Goal: Information Seeking & Learning: Learn about a topic

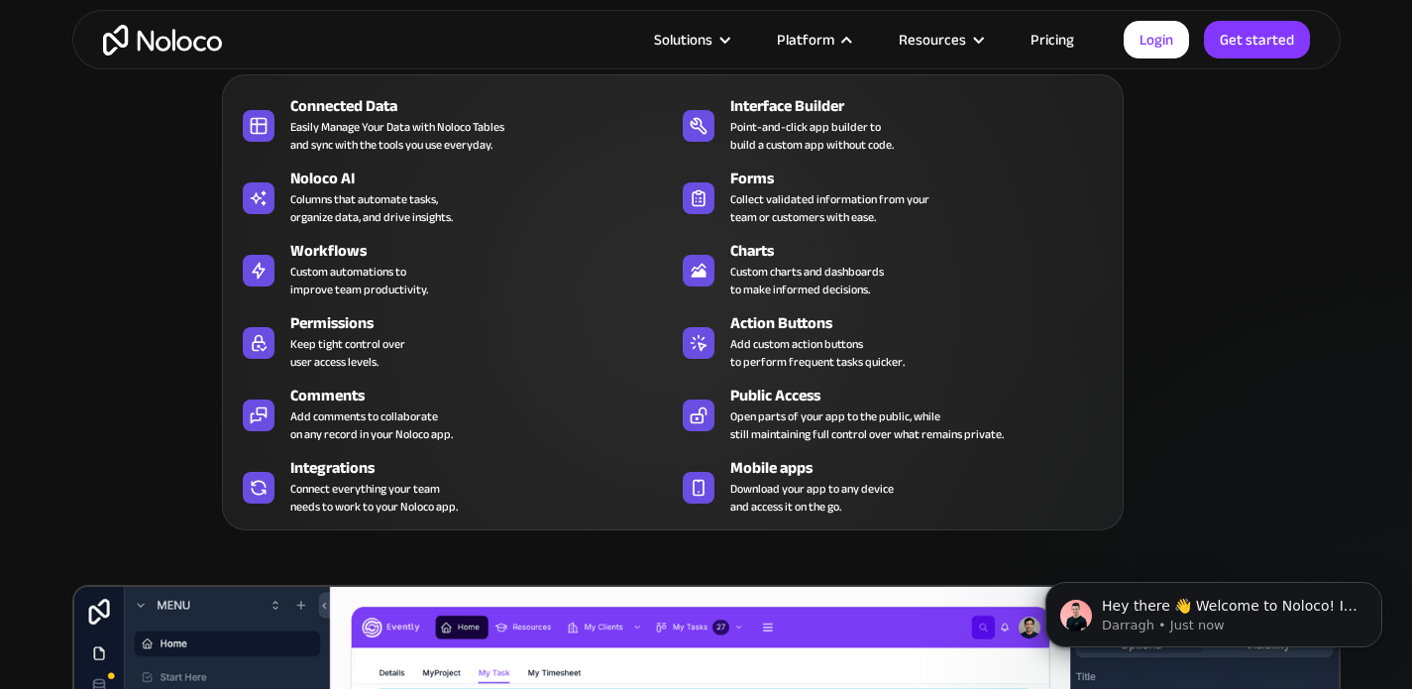
scroll to position [158, 0]
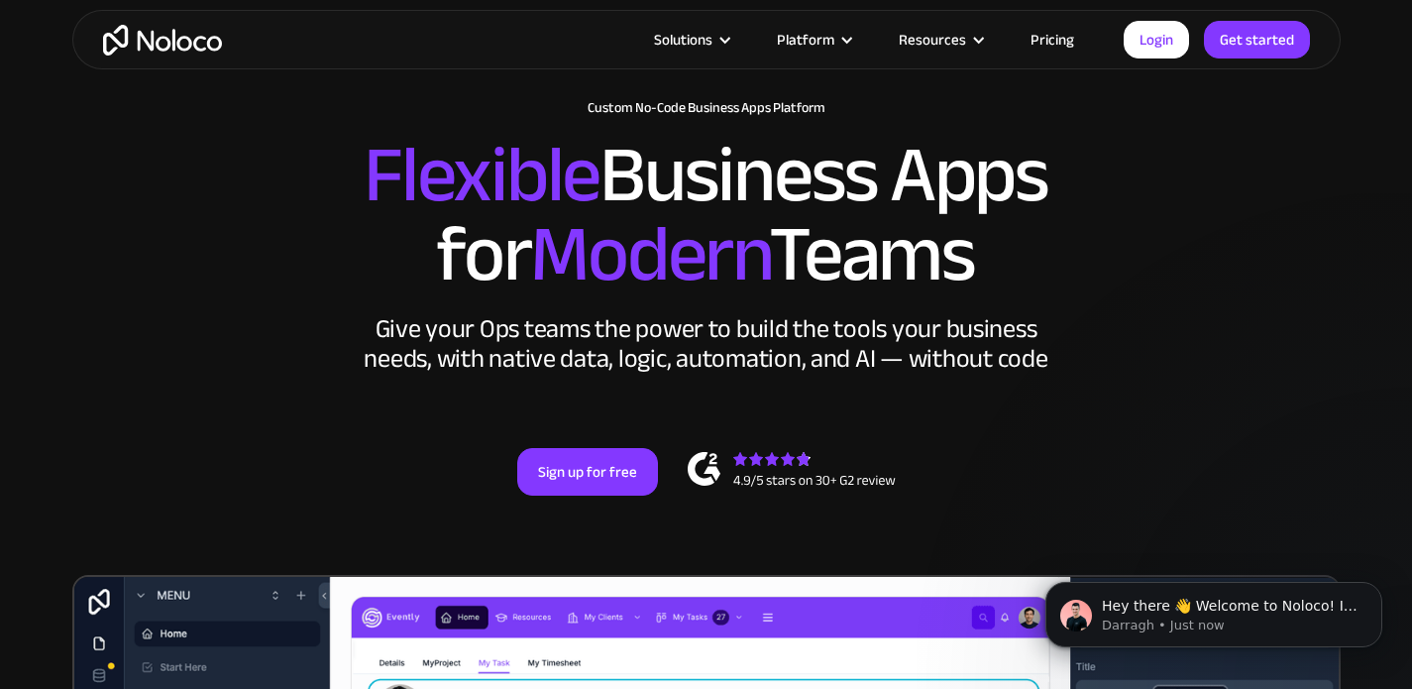
click at [1065, 40] on link "Pricing" at bounding box center [1052, 40] width 93 height 26
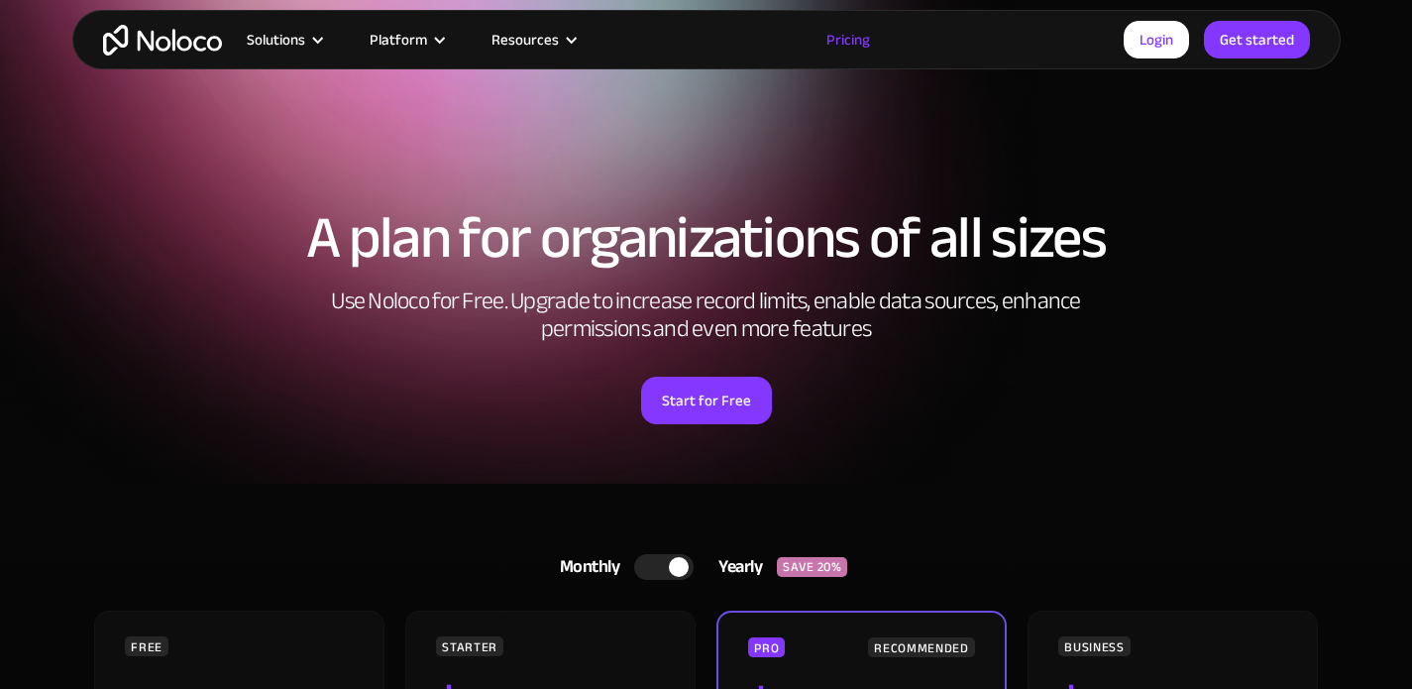
scroll to position [418, 0]
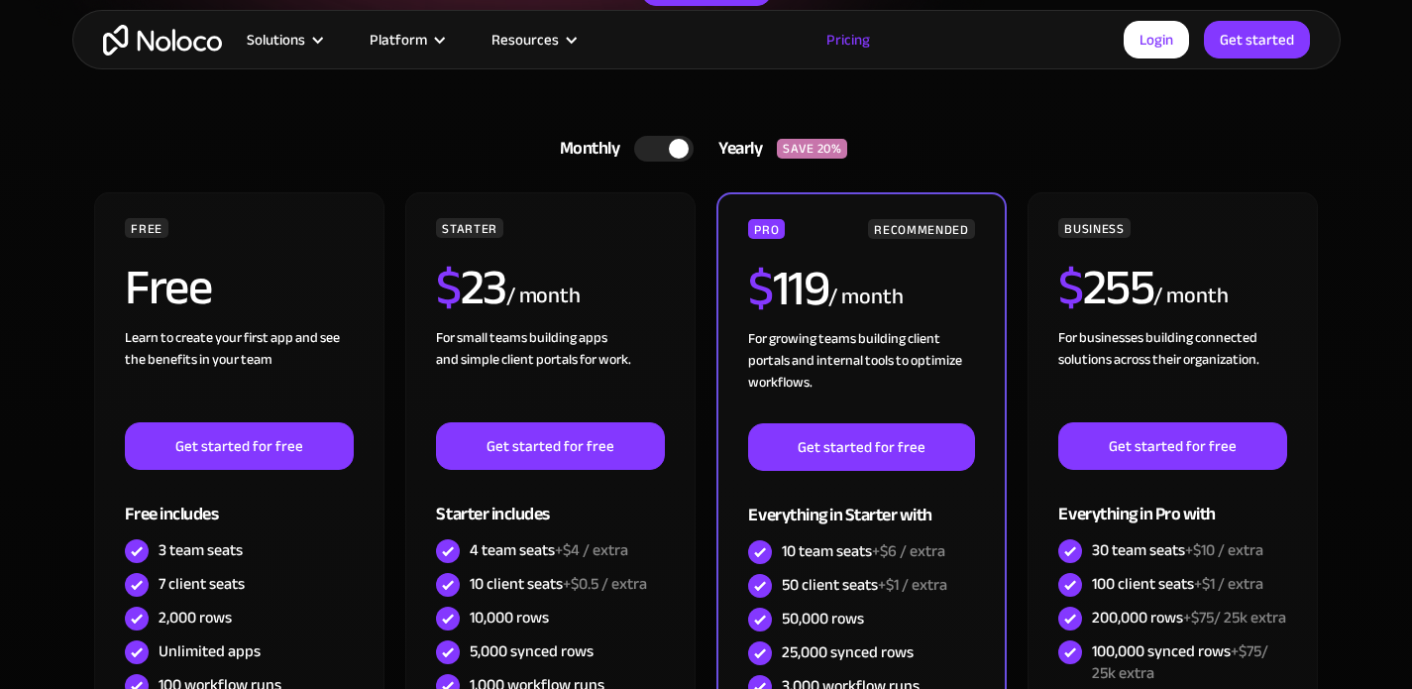
click at [687, 155] on div at bounding box center [663, 149] width 59 height 26
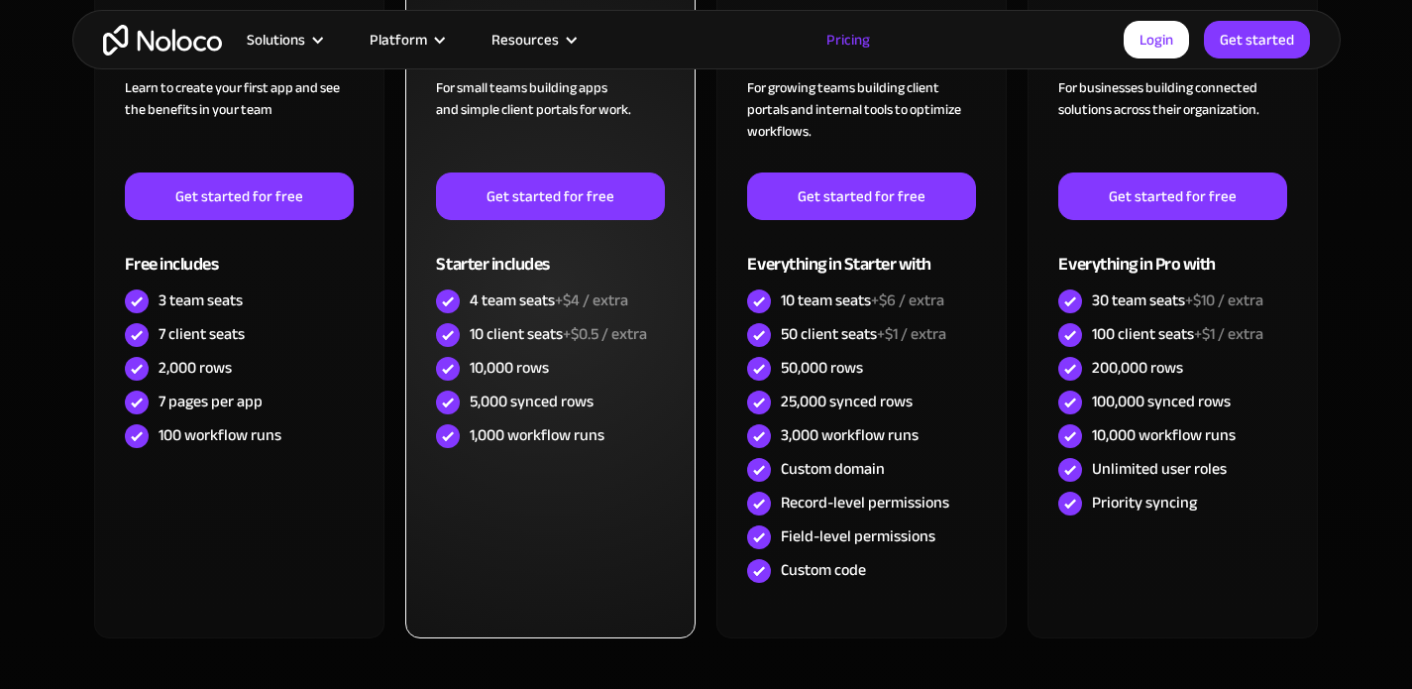
scroll to position [669, 0]
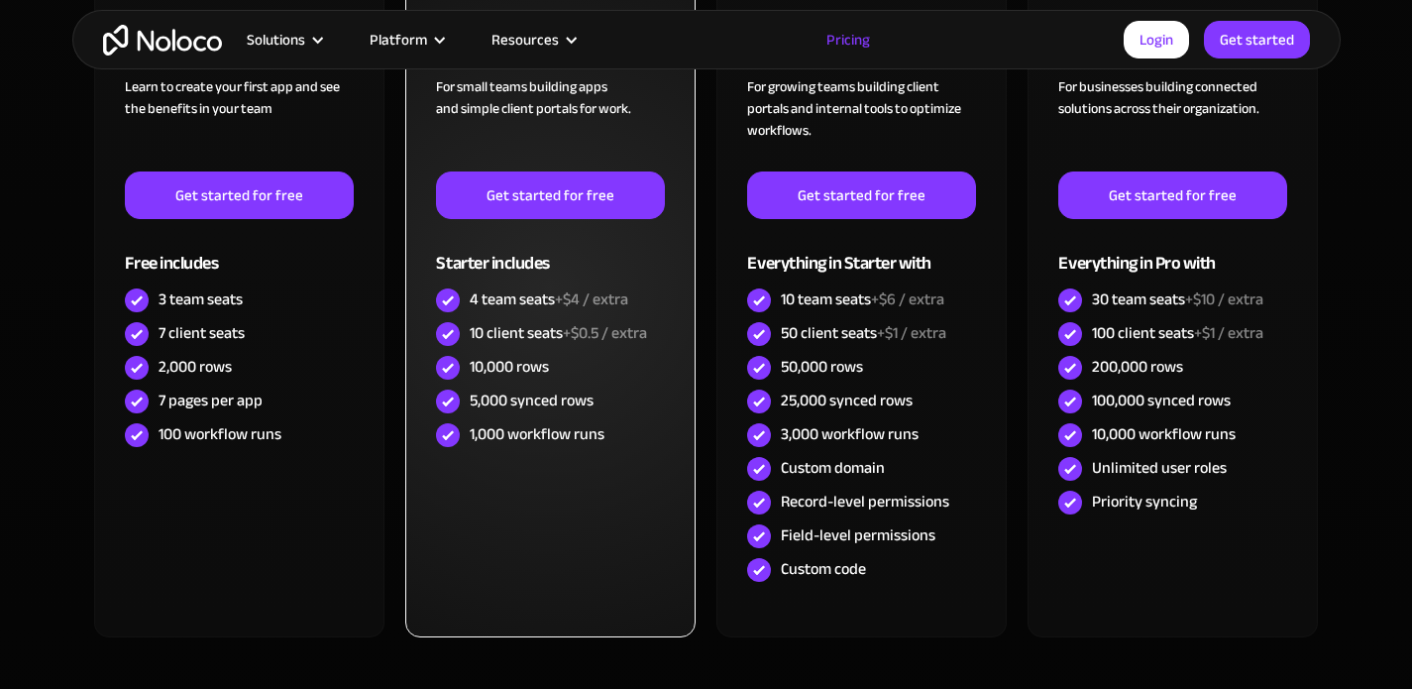
click at [505, 294] on div "4 team seats +$4 / extra" at bounding box center [549, 299] width 159 height 22
click at [511, 322] on div "10 client seats +$0.5 / extra" at bounding box center [558, 333] width 177 height 22
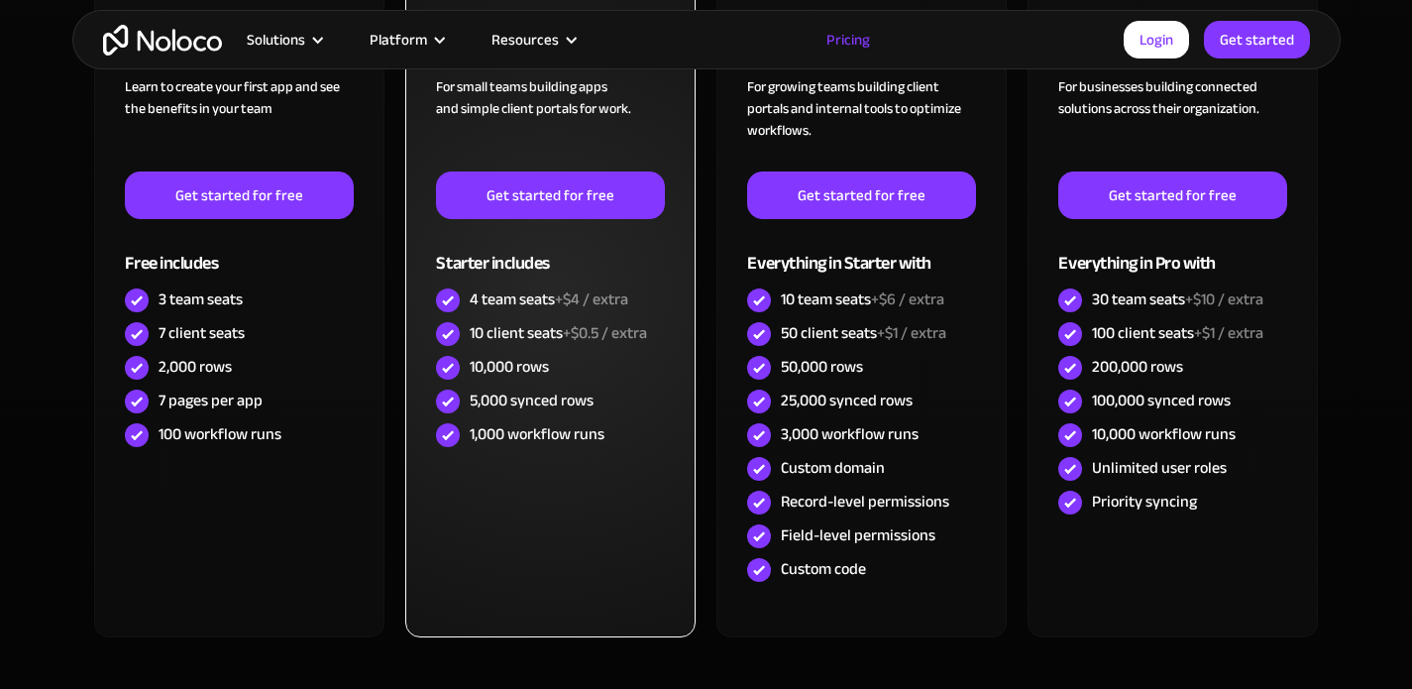
click at [511, 360] on div "10,000 rows" at bounding box center [509, 367] width 79 height 22
click at [517, 399] on div "5,000 synced rows" at bounding box center [532, 400] width 124 height 22
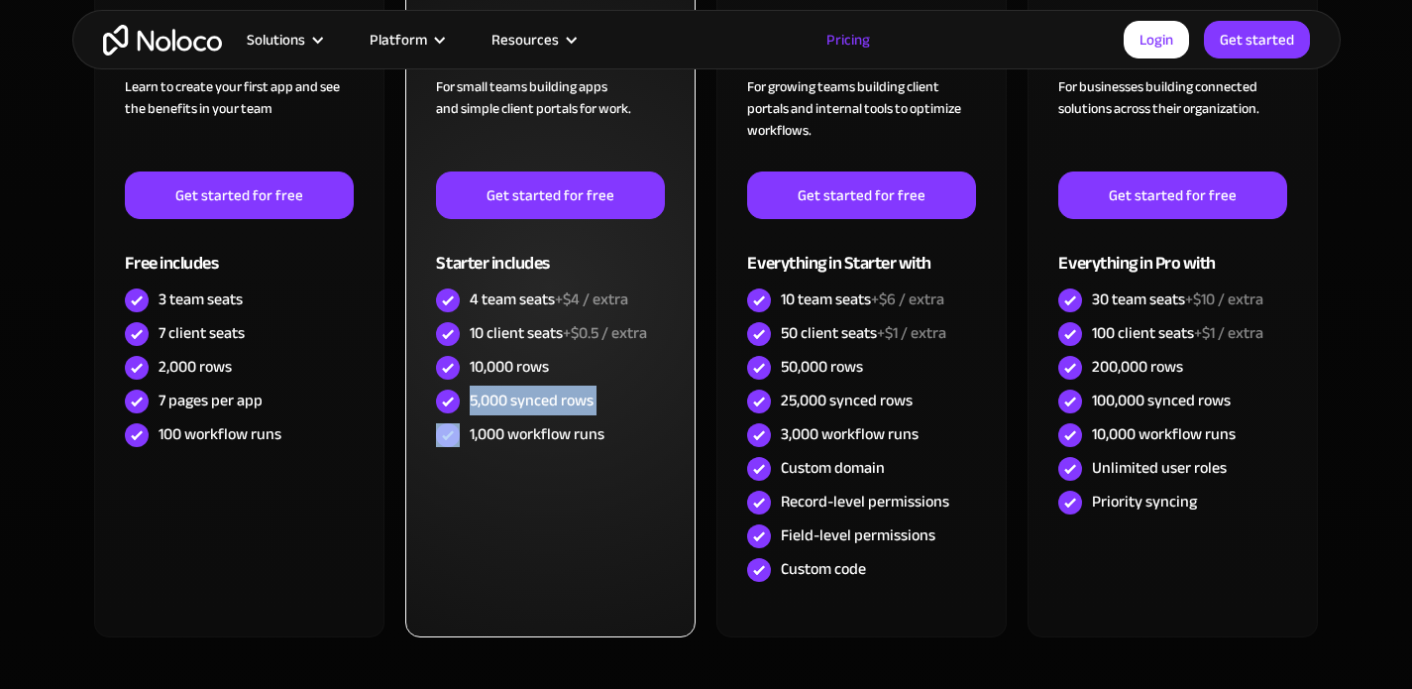
click at [517, 399] on div "5,000 synced rows" at bounding box center [532, 400] width 124 height 22
click at [517, 423] on div "1,000 workflow runs" at bounding box center [537, 434] width 135 height 22
click at [520, 407] on div "5,000 synced rows" at bounding box center [532, 400] width 124 height 22
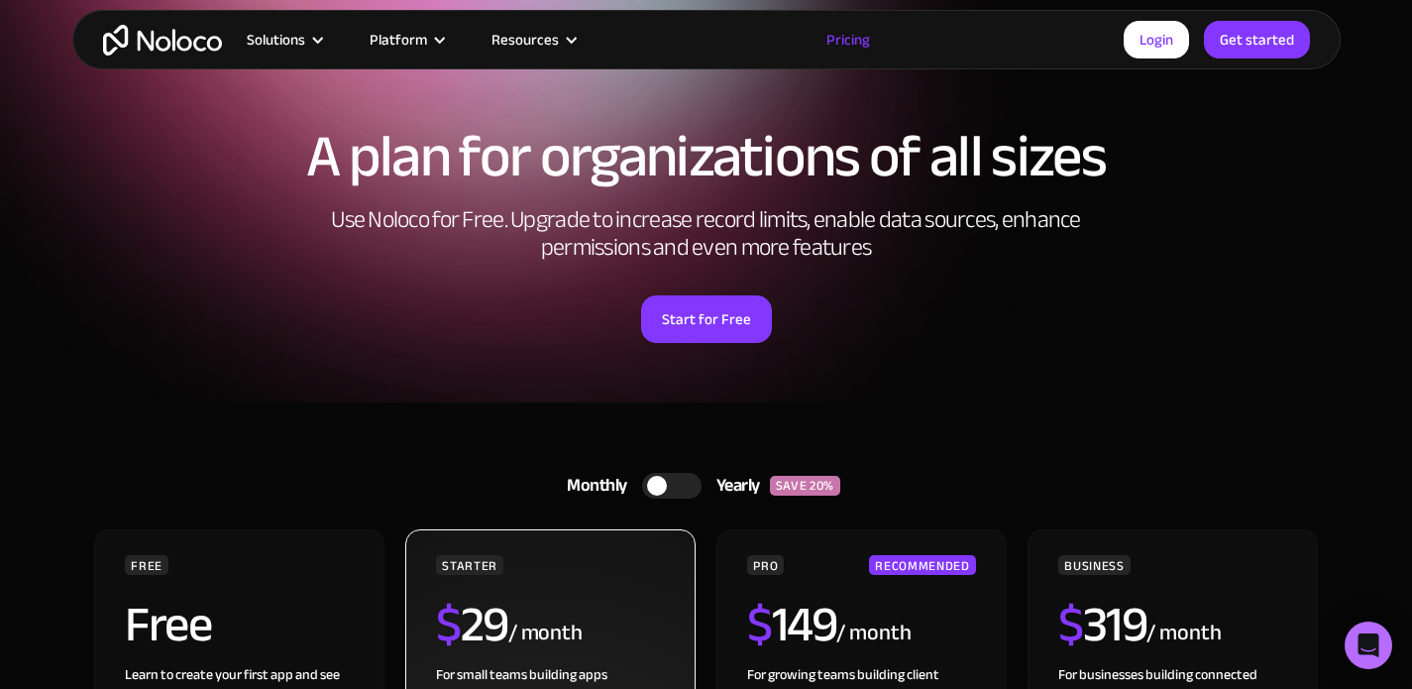
scroll to position [5, 0]
